Goal: Information Seeking & Learning: Check status

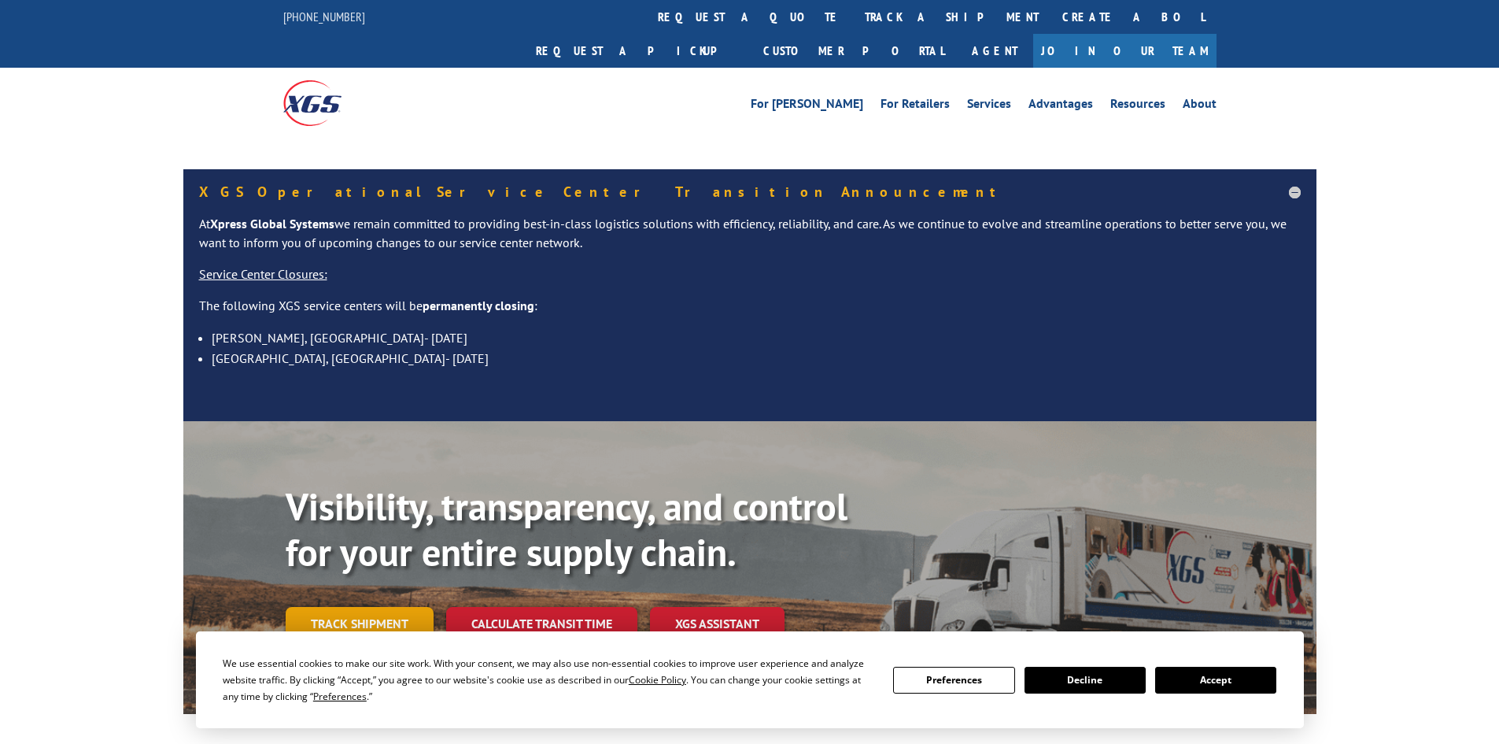
click at [337, 607] on link "Track shipment" at bounding box center [360, 623] width 148 height 33
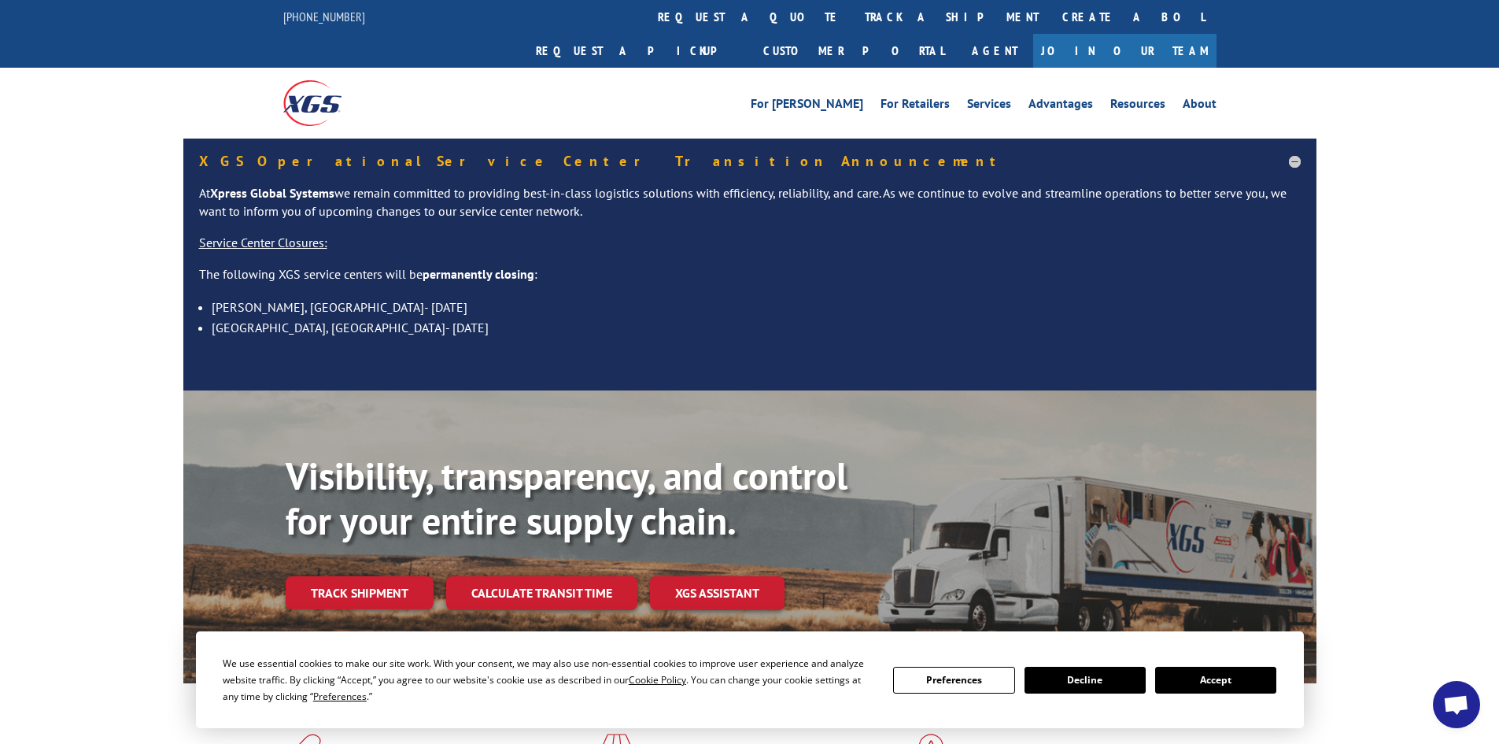
scroll to position [236, 0]
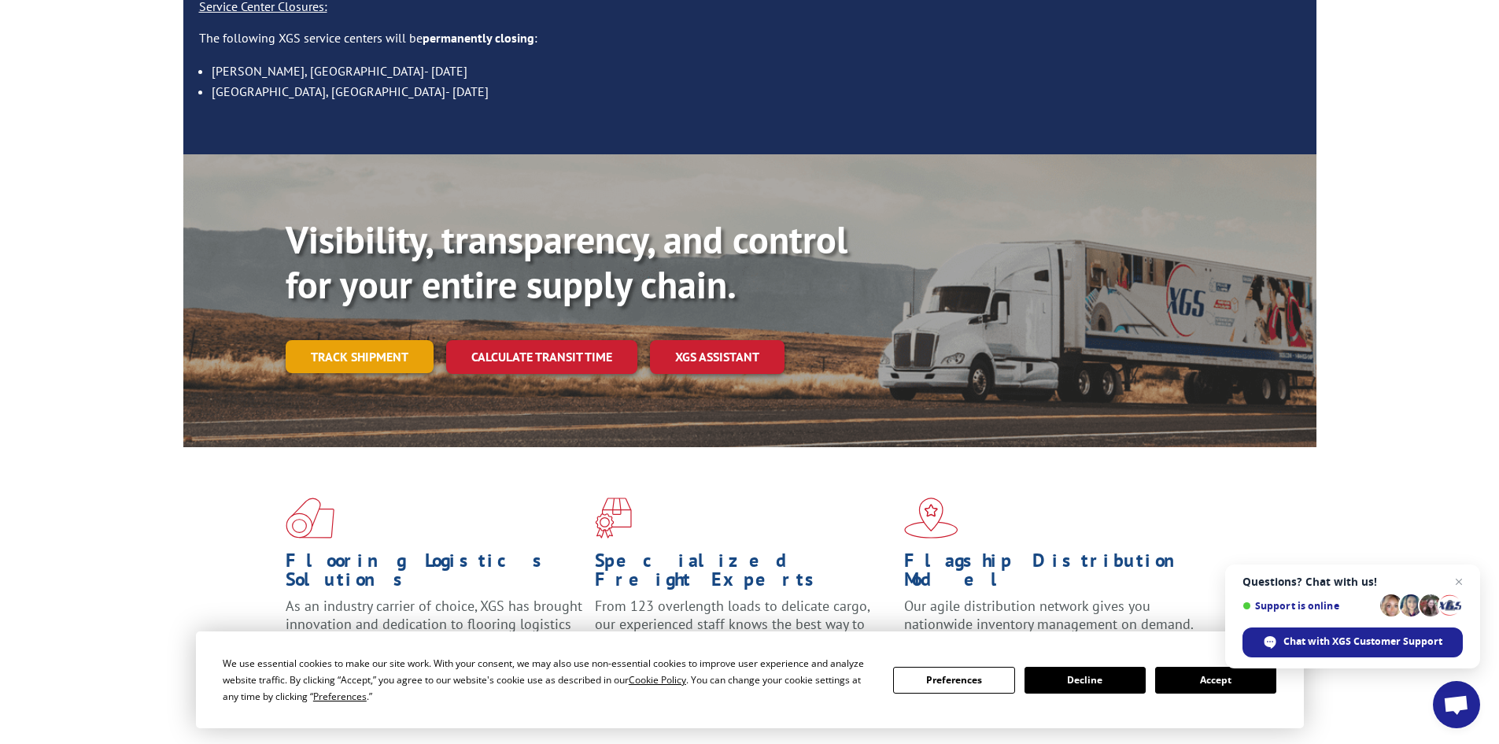
click at [345, 340] on link "Track shipment" at bounding box center [360, 356] width 148 height 33
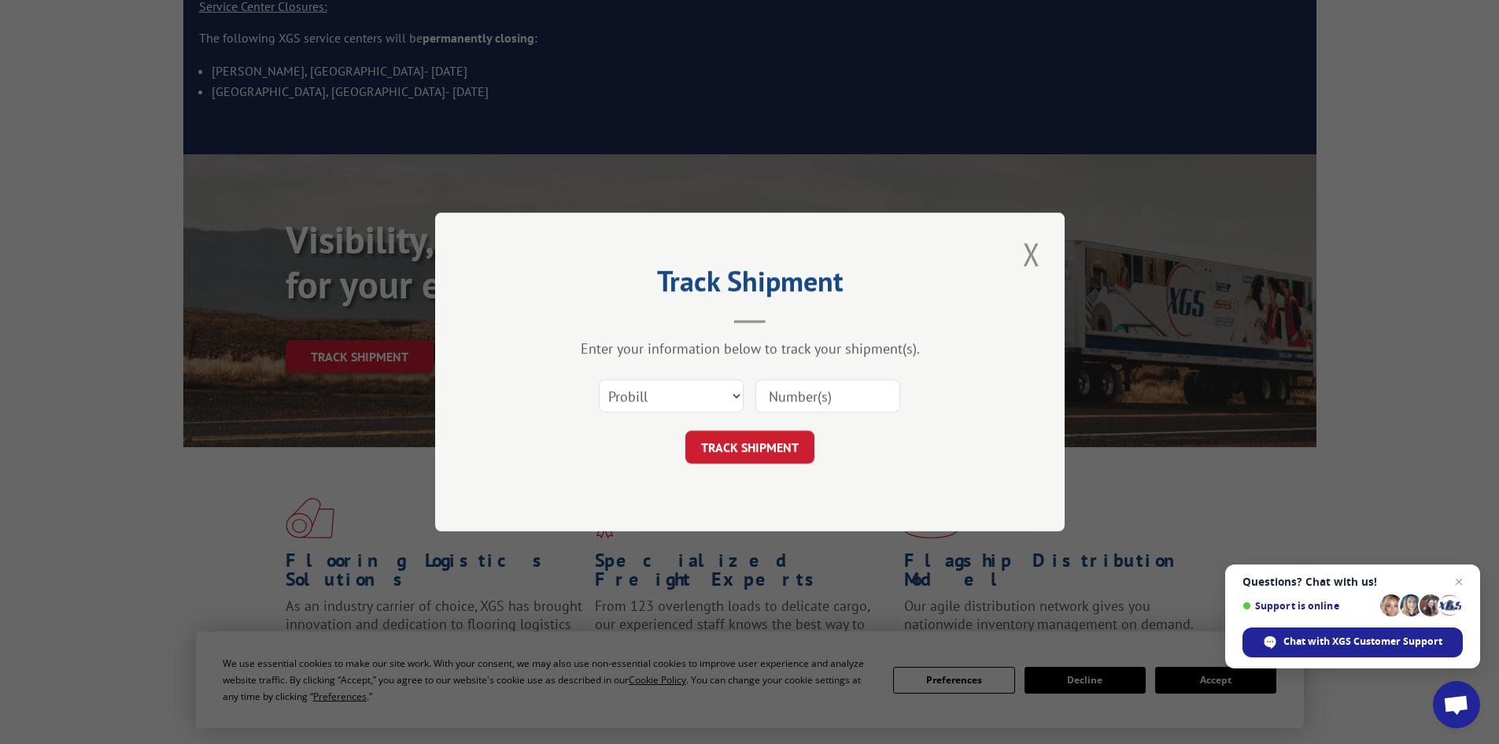
click at [660, 379] on div "Select category... Probill BOL PO" at bounding box center [671, 396] width 143 height 36
click at [675, 401] on select "Select category... Probill BOL PO" at bounding box center [671, 395] width 145 height 33
select select "bol"
click at [599, 379] on select "Select category... Probill BOL PO" at bounding box center [671, 395] width 145 height 33
click at [798, 402] on input at bounding box center [828, 395] width 145 height 33
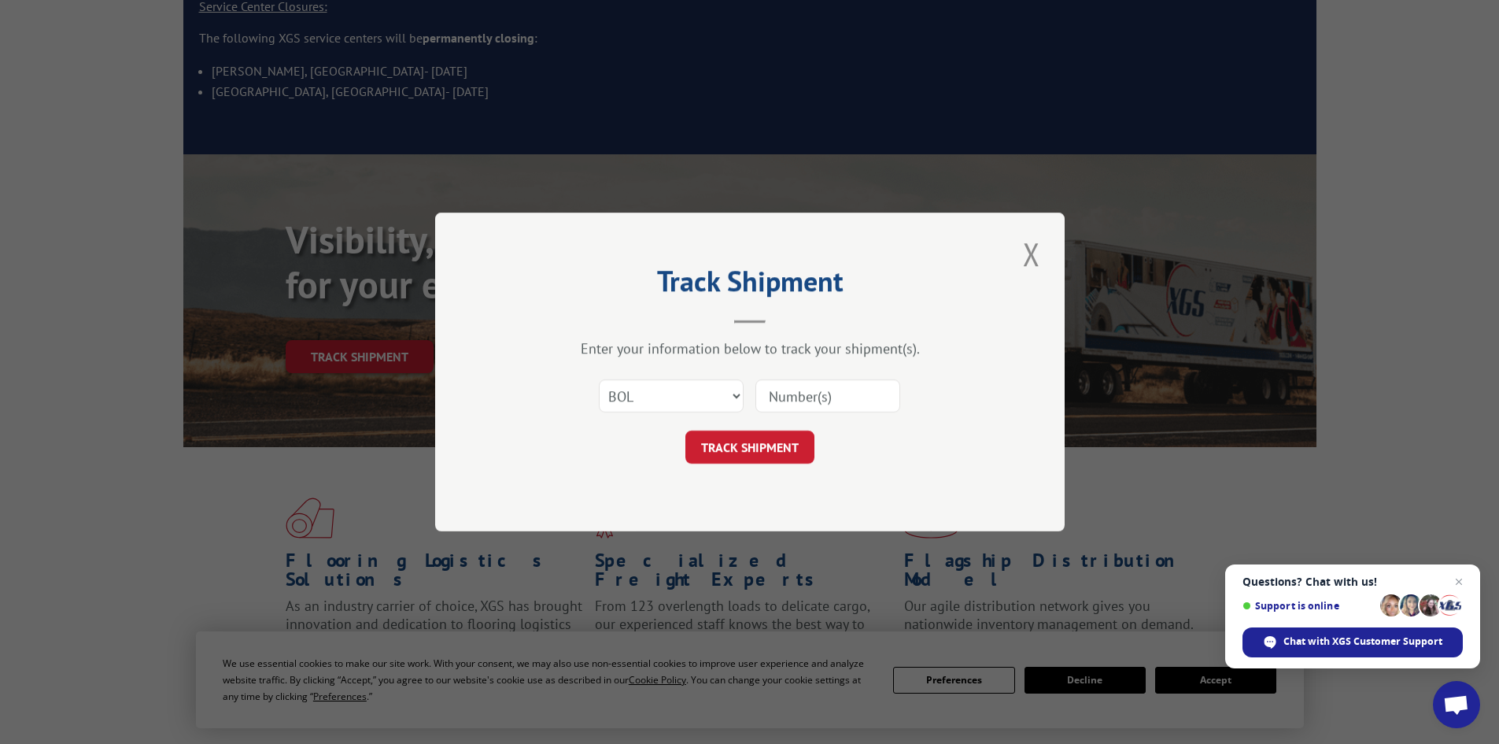
paste input "426496,"
type input "426496"
click at [746, 447] on button "TRACK SHIPMENT" at bounding box center [749, 446] width 129 height 33
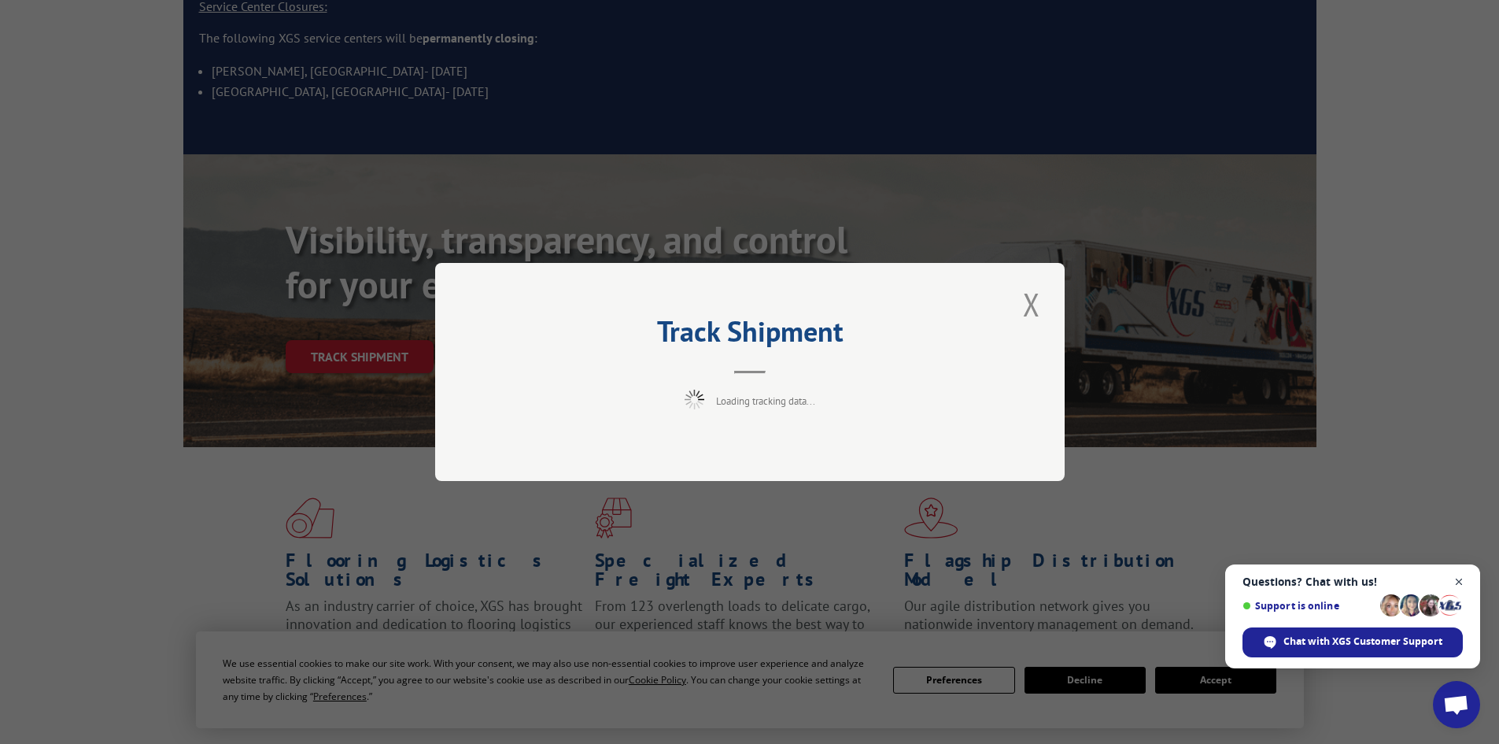
click at [1455, 582] on span "Open chat" at bounding box center [1460, 582] width 20 height 20
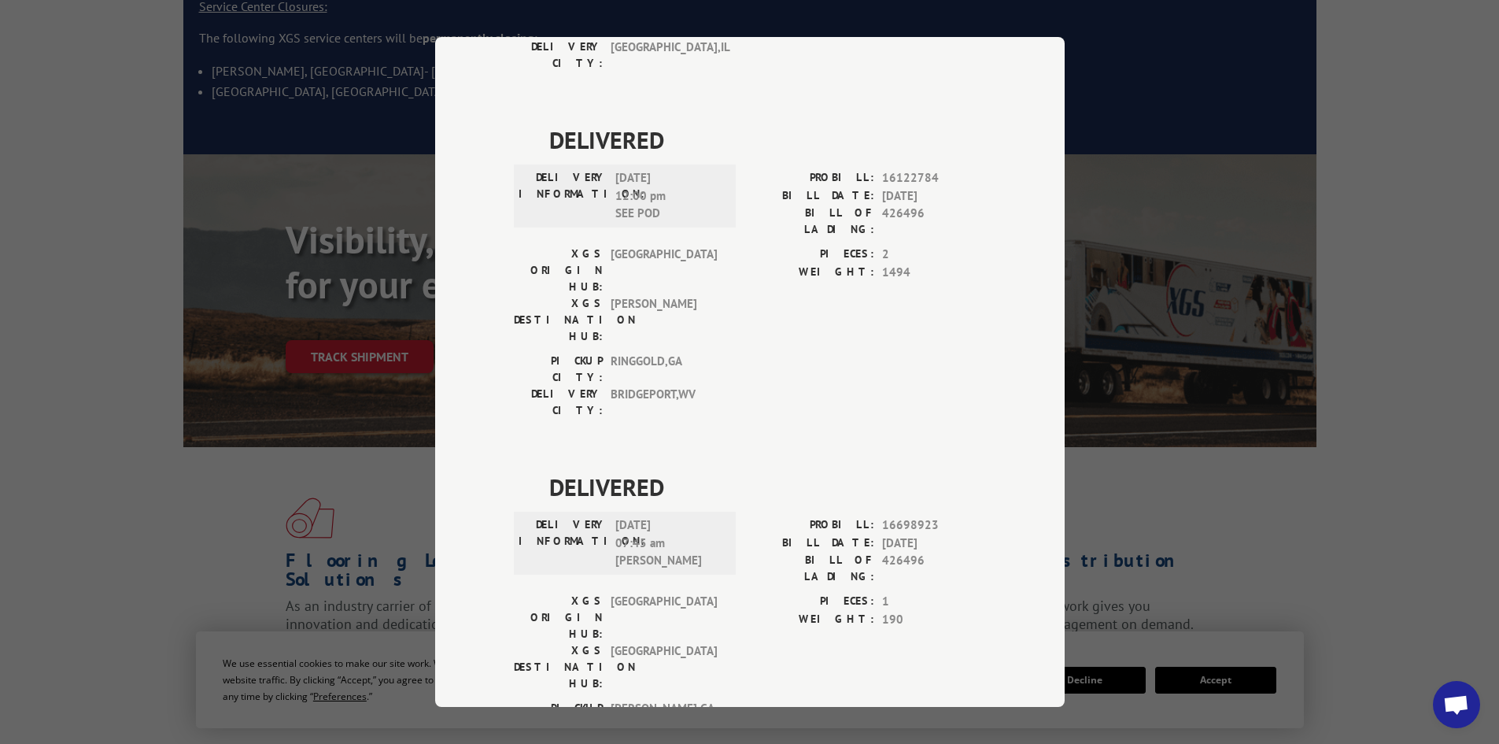
scroll to position [722, 0]
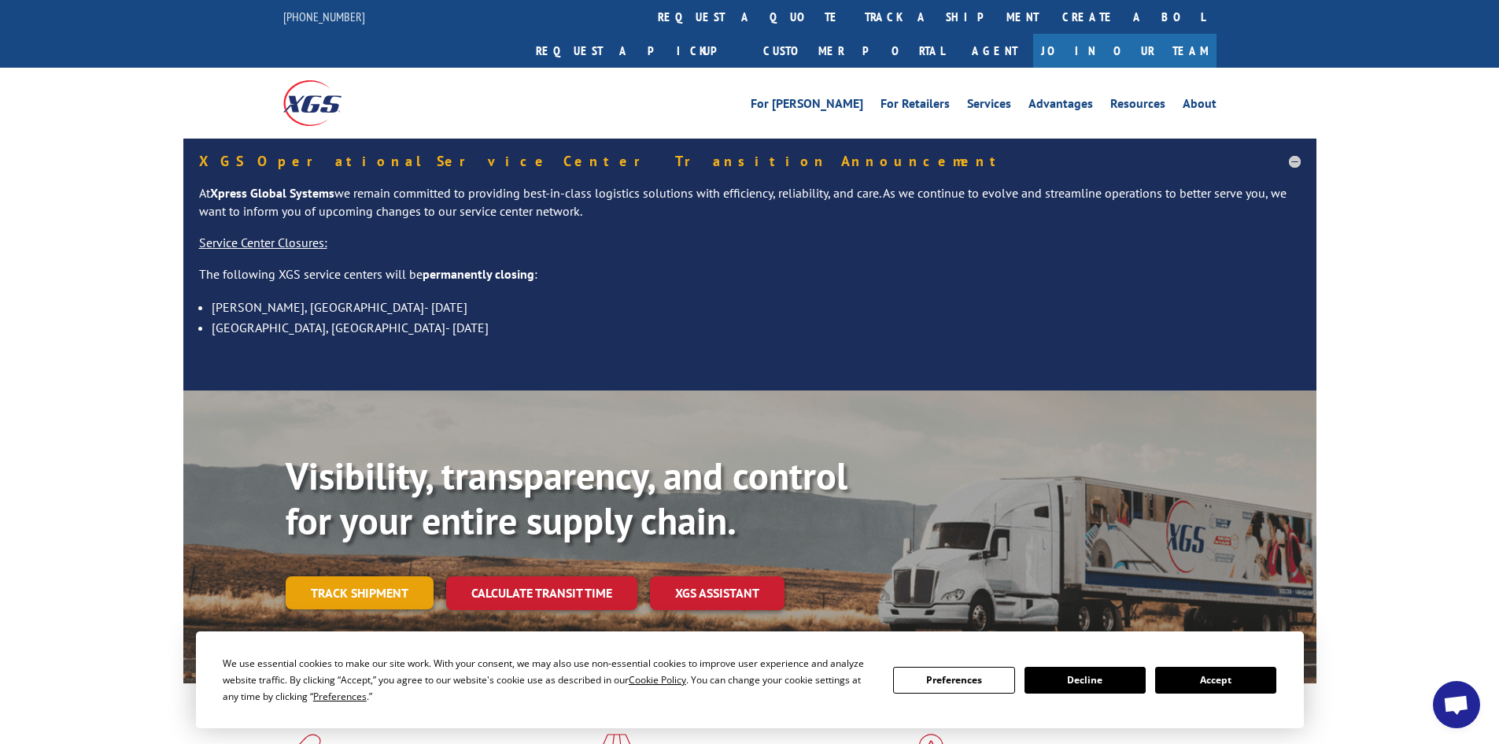
click at [352, 576] on link "Track shipment" at bounding box center [360, 592] width 148 height 33
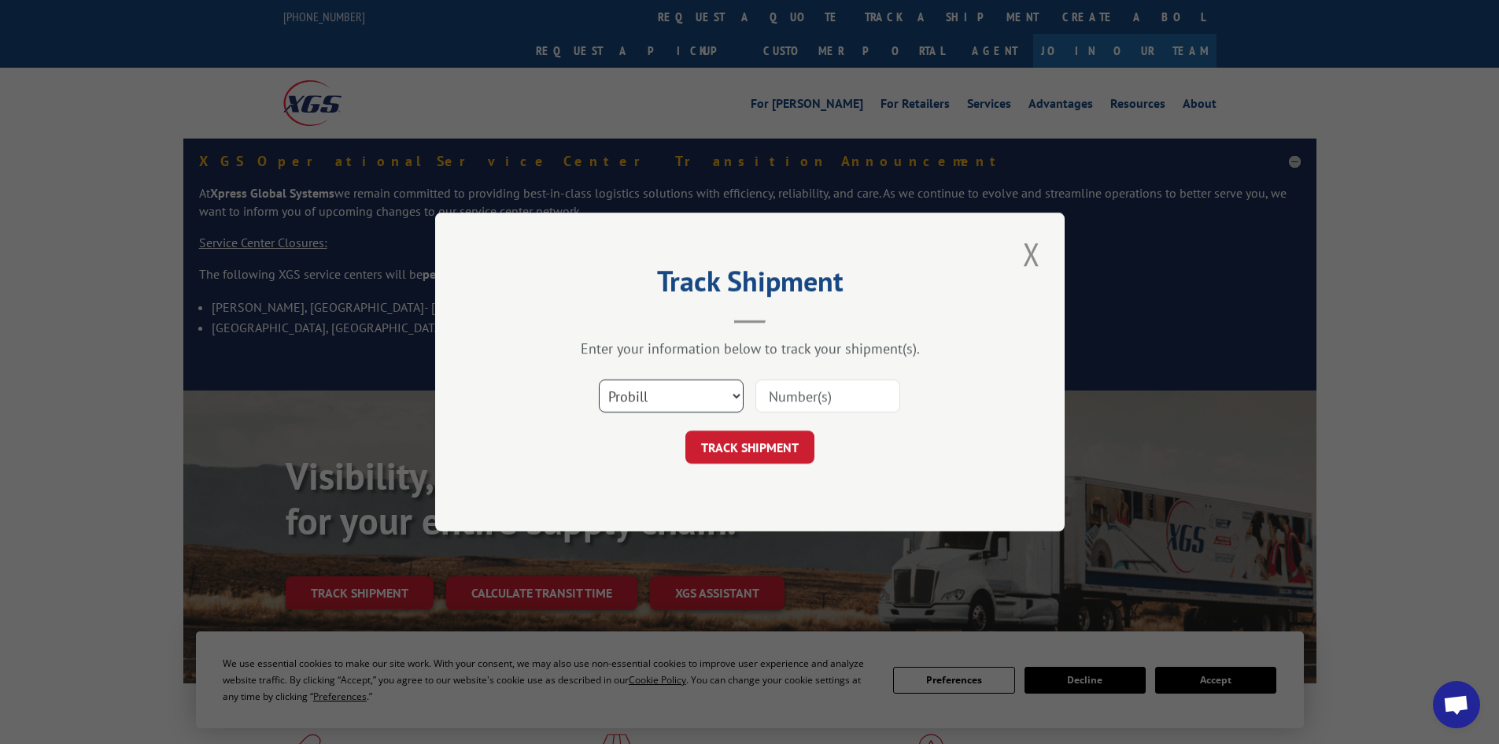
click at [720, 397] on select "Select category... Probill BOL PO" at bounding box center [671, 395] width 145 height 33
select select "bol"
click at [599, 379] on select "Select category... Probill BOL PO" at bounding box center [671, 395] width 145 height 33
paste input "427561"
type input "427561"
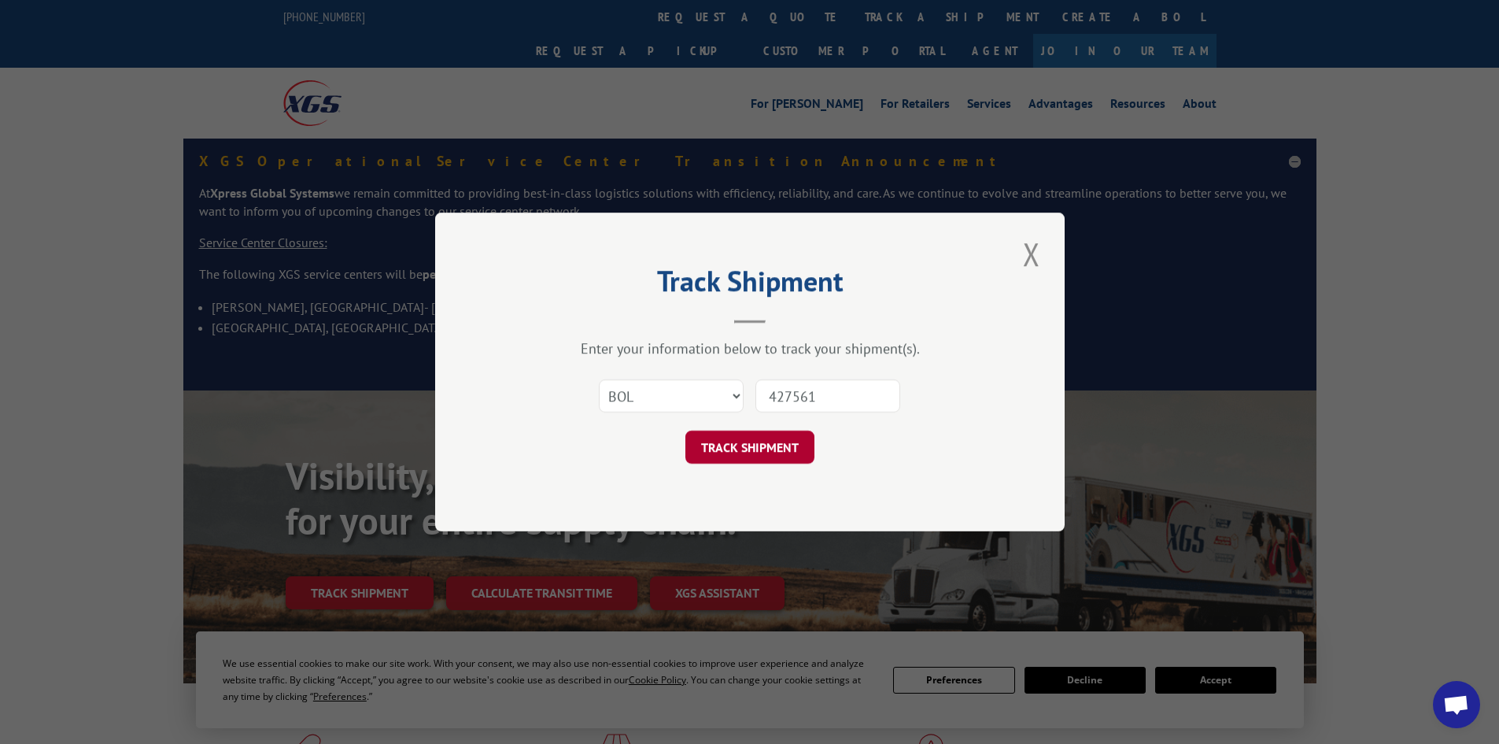
click at [733, 442] on button "TRACK SHIPMENT" at bounding box center [749, 446] width 129 height 33
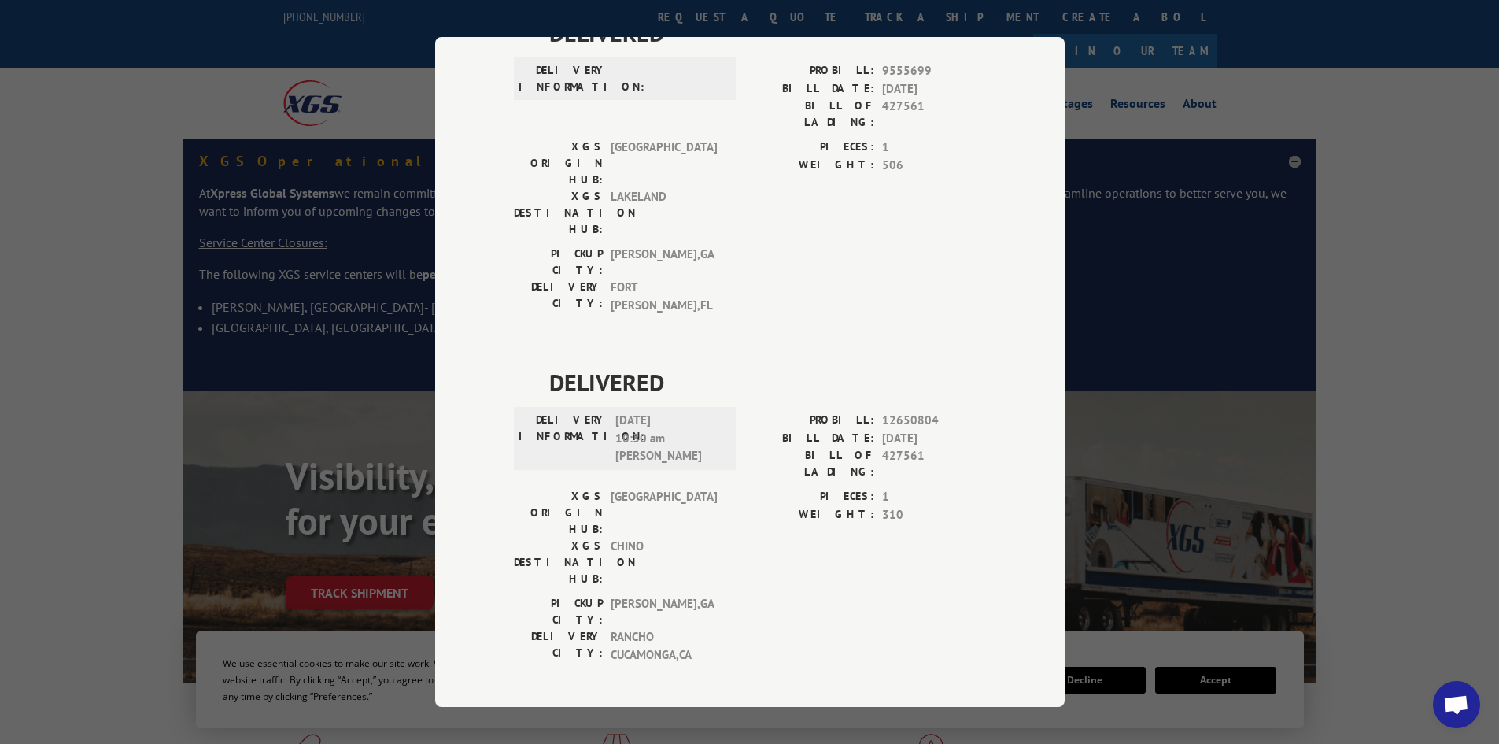
scroll to position [268, 0]
